Goal: Task Accomplishment & Management: Manage account settings

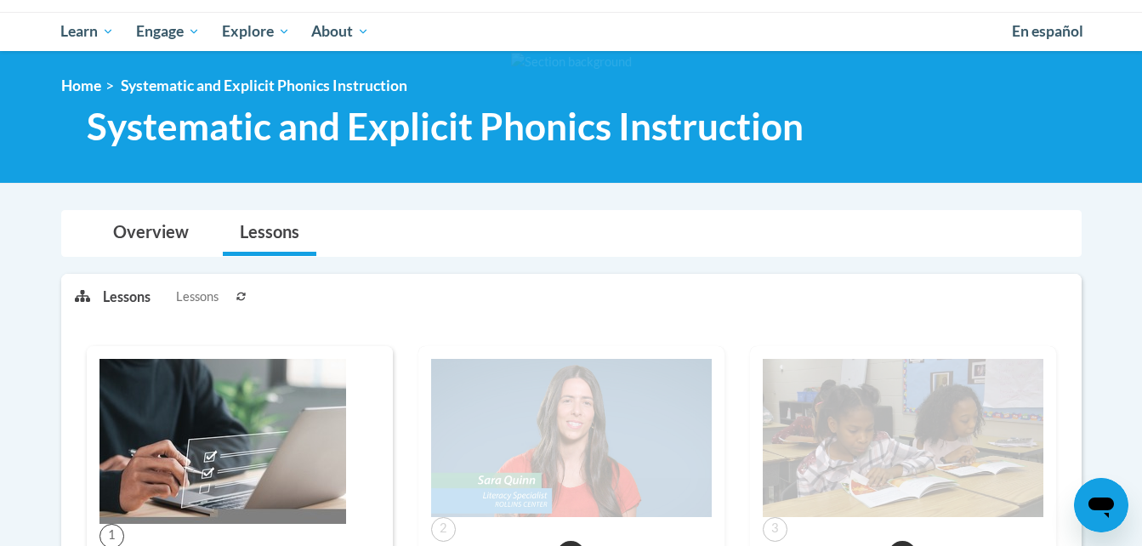
scroll to position [103, 0]
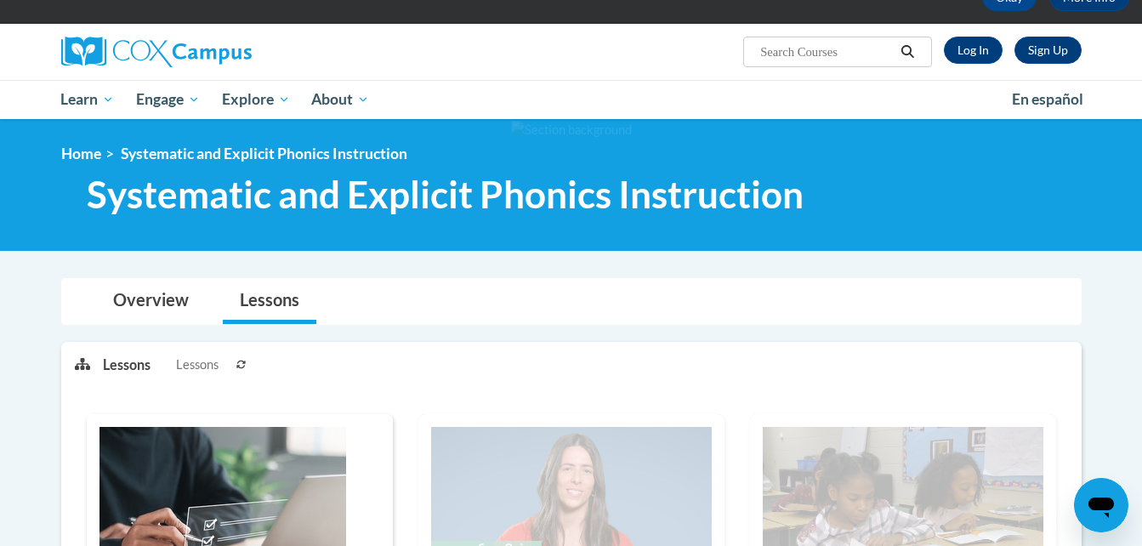
click at [246, 364] on icon at bounding box center [241, 365] width 10 height 10
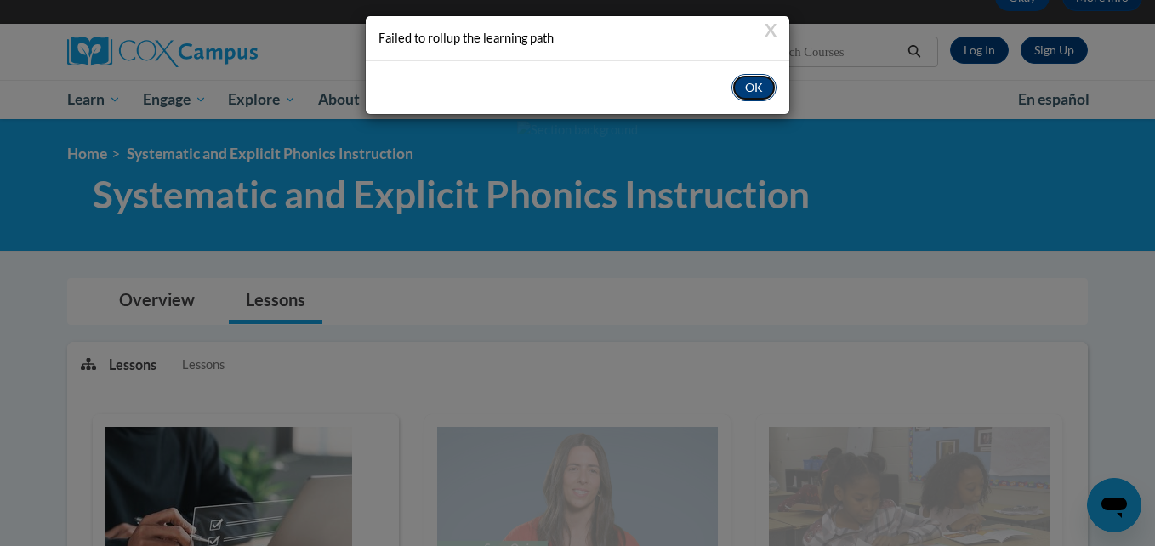
click at [748, 94] on button "OK" at bounding box center [753, 87] width 45 height 27
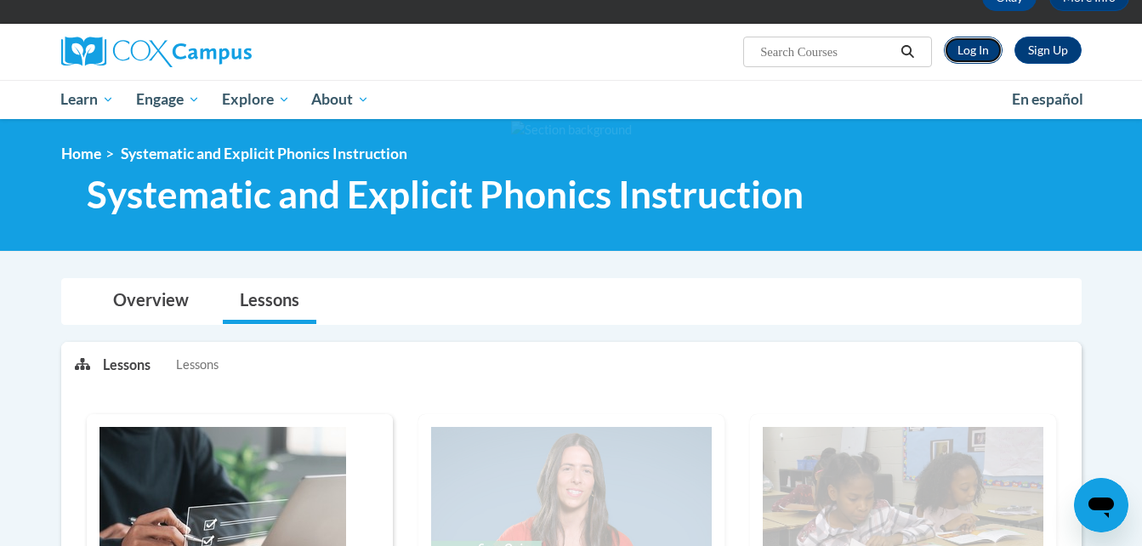
click at [961, 48] on link "Log In" at bounding box center [973, 50] width 59 height 27
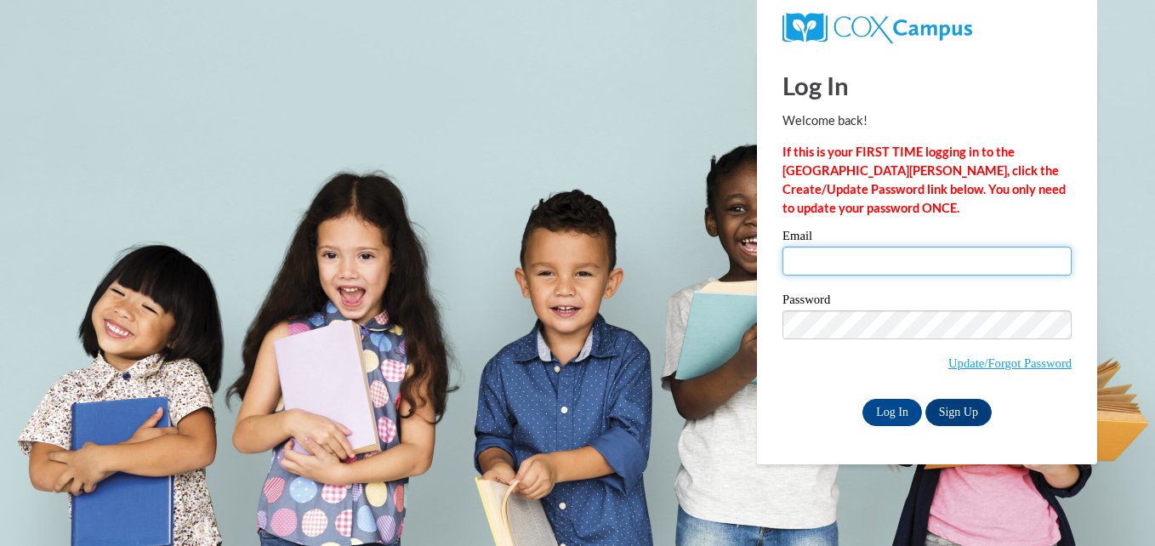
click at [883, 258] on input "Email" at bounding box center [926, 261] width 289 height 29
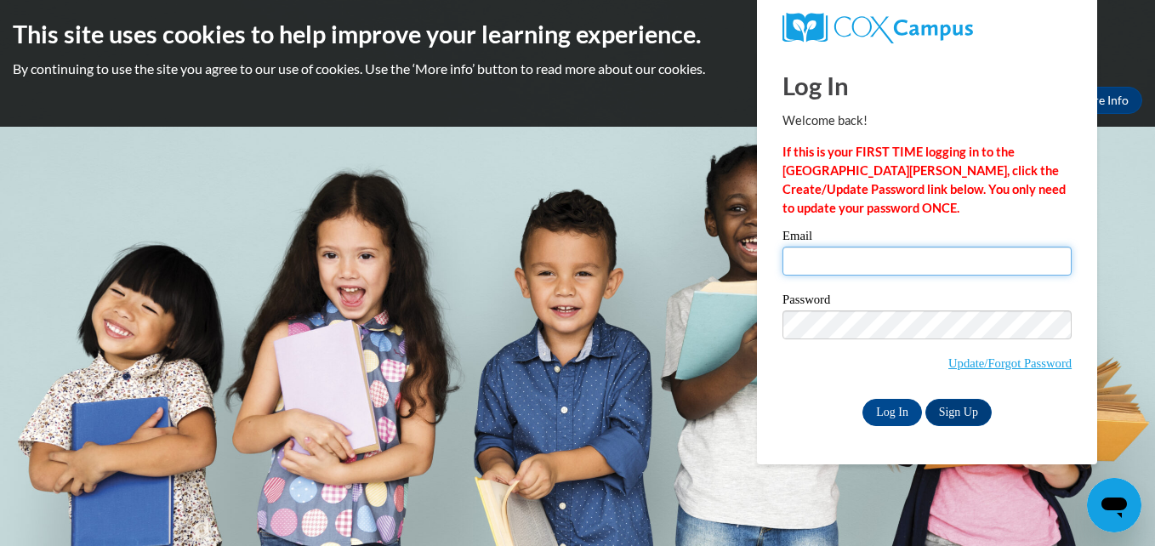
type input "alittle16@student.clayton.edu"
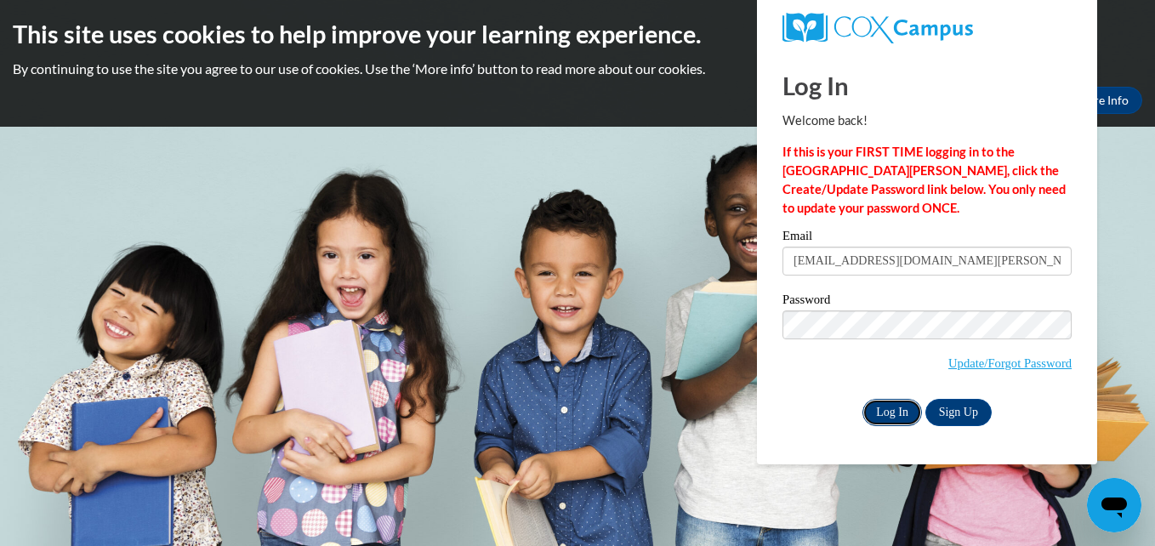
click at [897, 412] on input "Log In" at bounding box center [892, 412] width 60 height 27
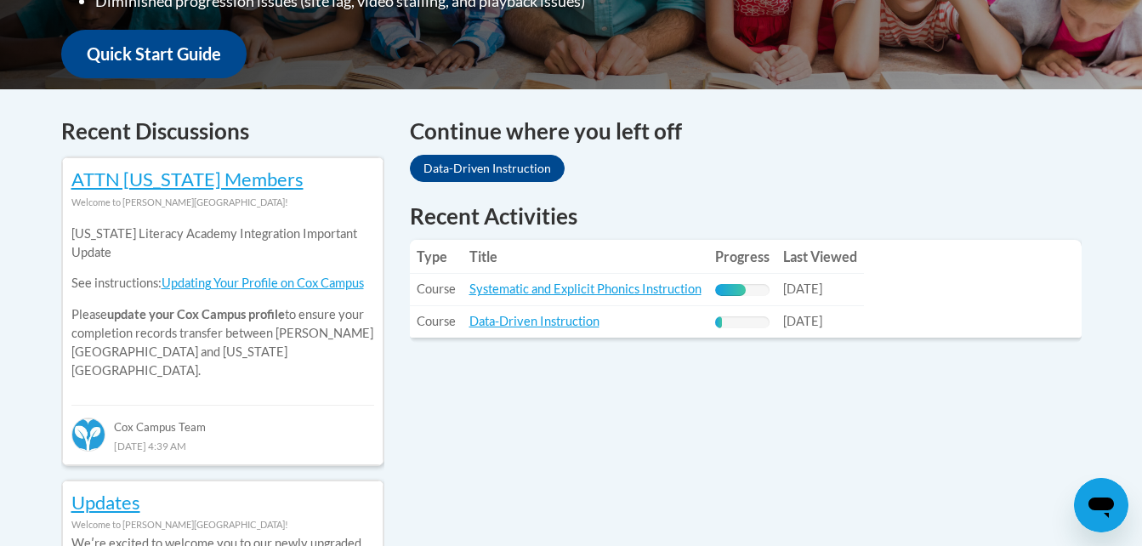
scroll to position [691, 0]
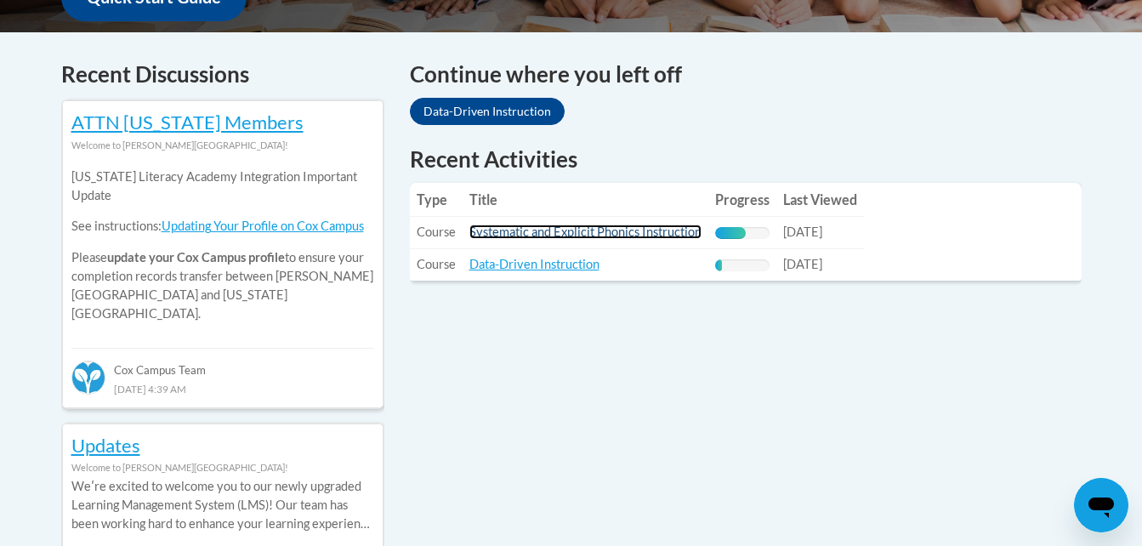
click at [572, 230] on link "Systematic and Explicit Phonics Instruction" at bounding box center [585, 231] width 232 height 14
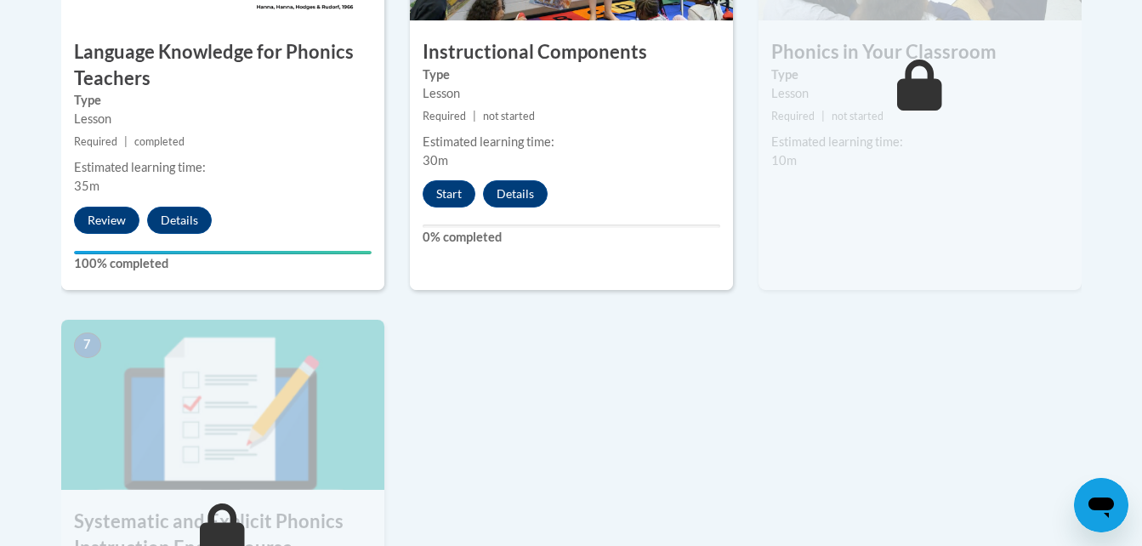
scroll to position [1121, 0]
